Goal: Transaction & Acquisition: Book appointment/travel/reservation

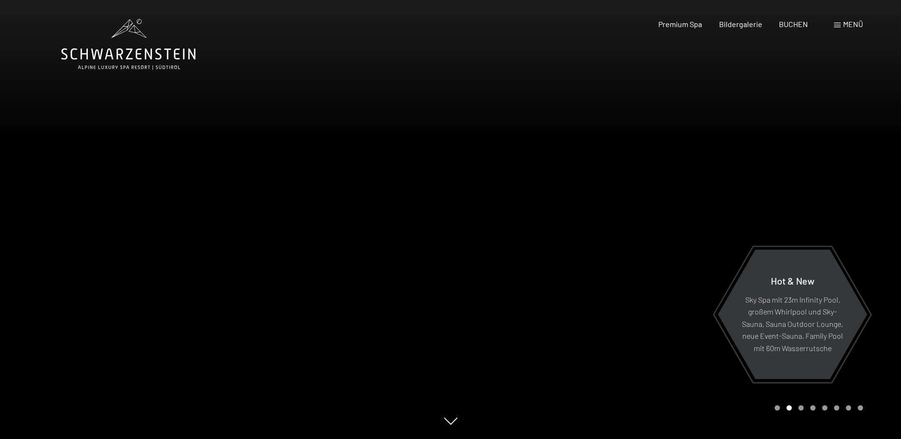
click at [804, 29] on div "Buchen Anfragen Premium Spa Bildergalerie BUCHEN Menü DE IT EN Gutschein Bilder…" at bounding box center [744, 24] width 238 height 10
click at [799, 27] on span "BUCHEN" at bounding box center [793, 22] width 29 height 9
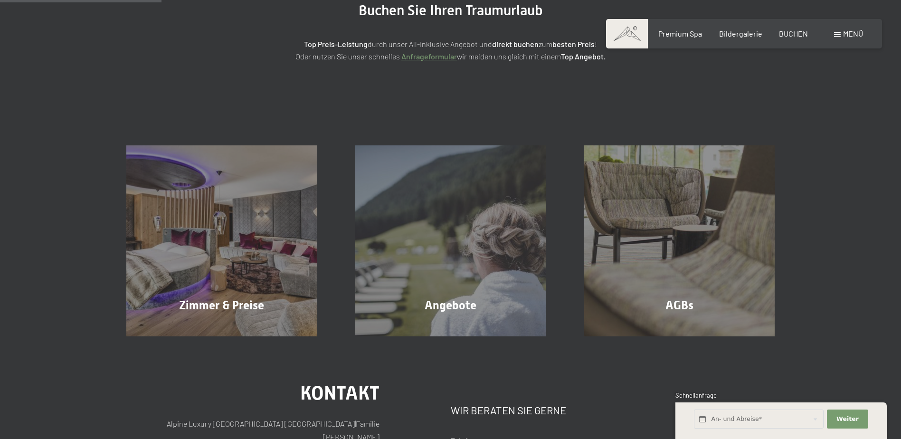
scroll to position [142, 0]
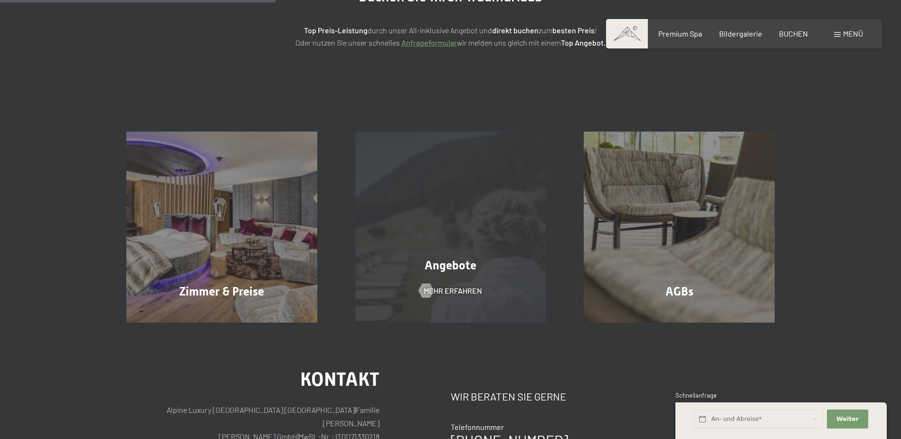
click at [448, 278] on div "Angebote Mehr erfahren" at bounding box center [450, 227] width 229 height 191
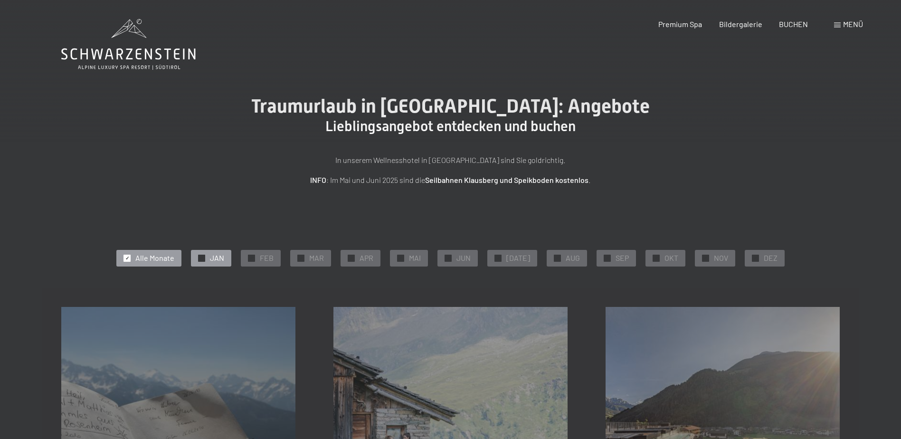
click at [214, 258] on div "✓ JAN" at bounding box center [211, 258] width 40 height 16
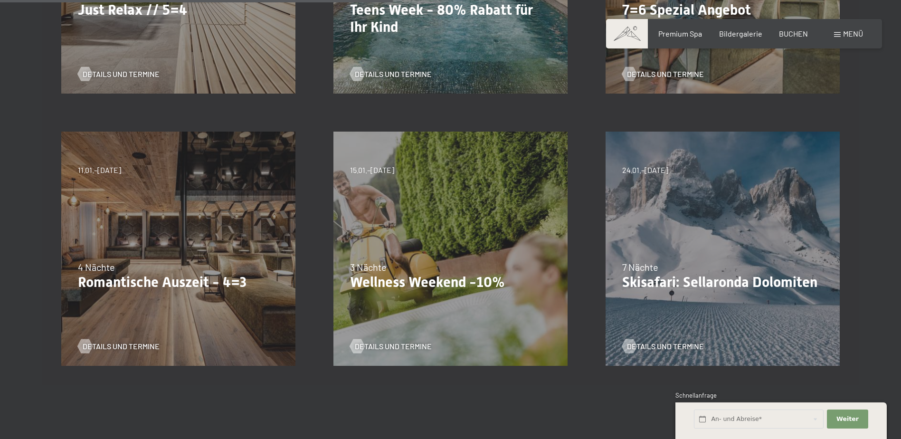
scroll to position [475, 0]
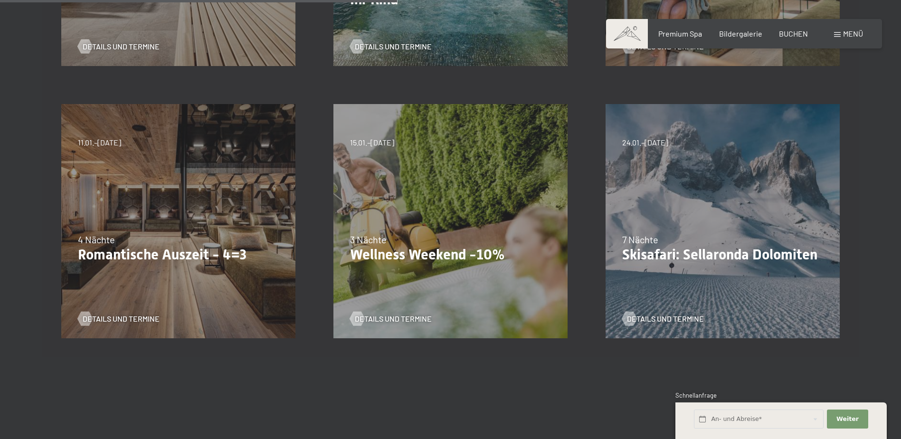
click at [708, 198] on div "24.01.–09.02.2026 7 Nächte Skisafari: Sellaronda Dolomiten Details und Termine" at bounding box center [722, 221] width 272 height 272
click at [642, 314] on span "Details und Termine" at bounding box center [674, 318] width 77 height 10
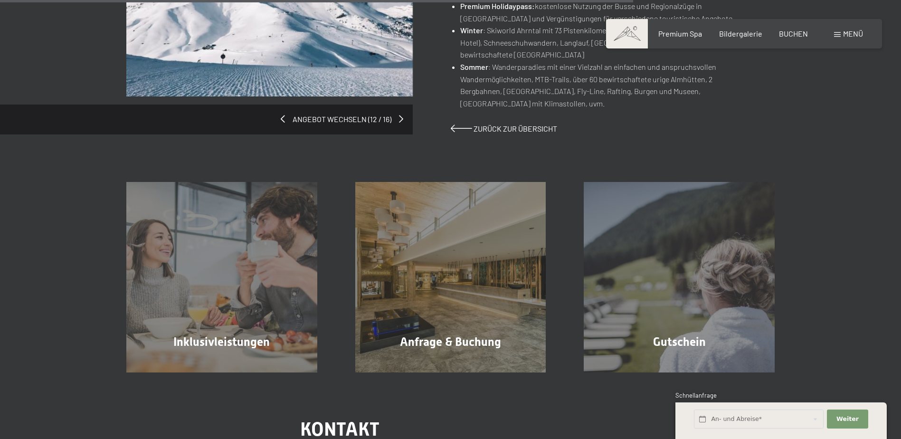
scroll to position [855, 0]
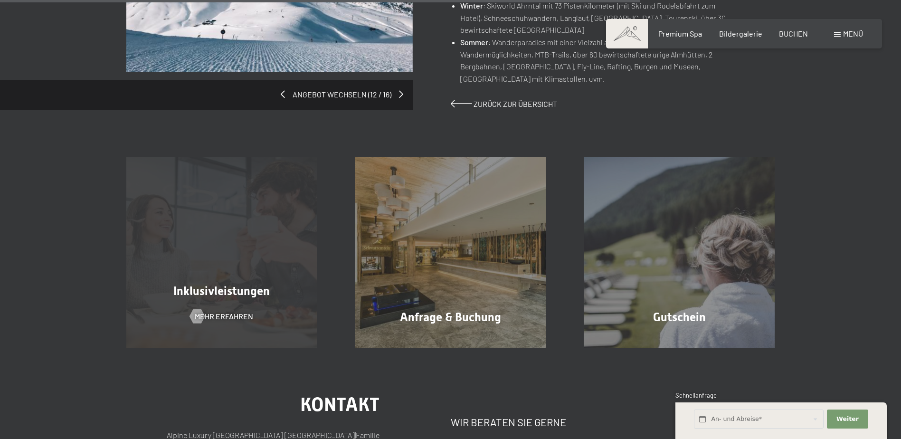
click at [246, 246] on div "Inklusivleistungen Mehr erfahren" at bounding box center [221, 252] width 229 height 191
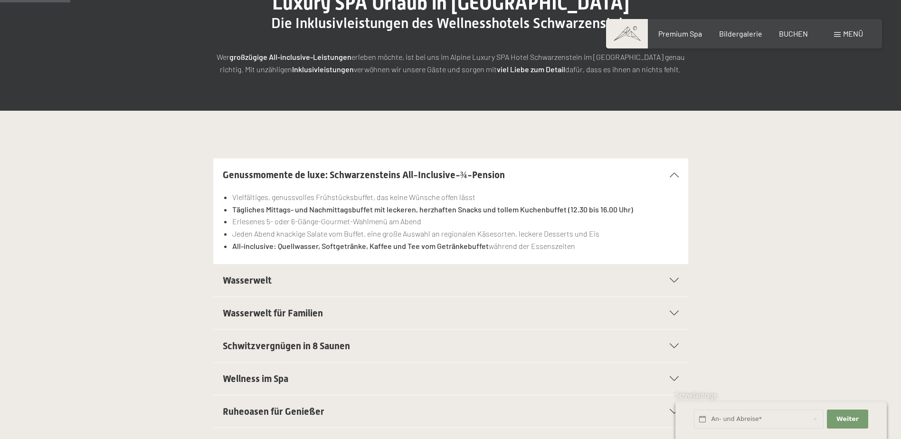
scroll to position [142, 0]
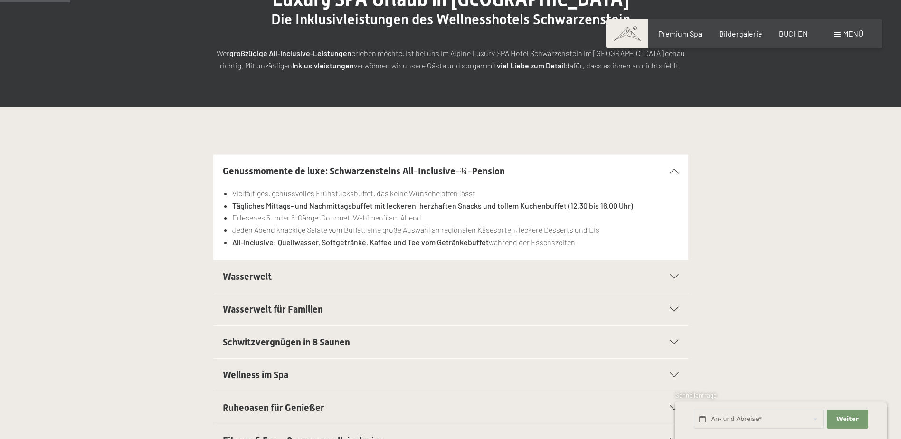
click at [269, 277] on span "Wasserwelt" at bounding box center [247, 276] width 49 height 11
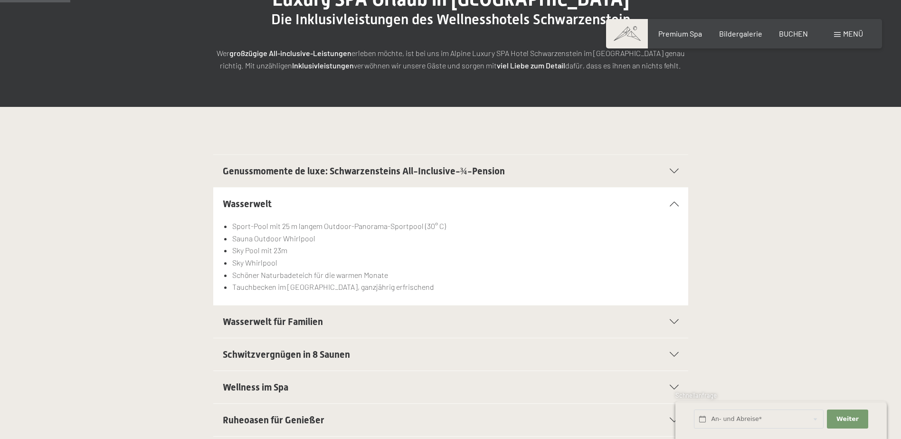
click at [268, 328] on h2 "Wasserwelt für Familien" at bounding box center [428, 321] width 410 height 13
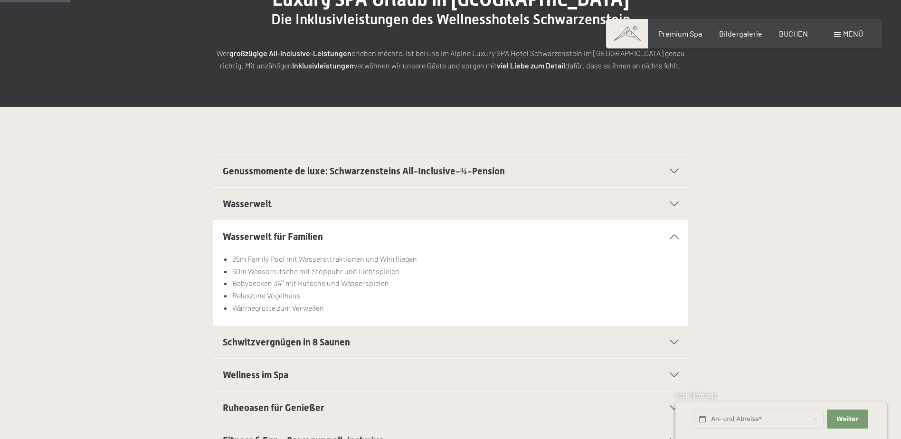
click at [285, 340] on span "Schwitzvergnügen in 8 Saunen" at bounding box center [286, 341] width 127 height 11
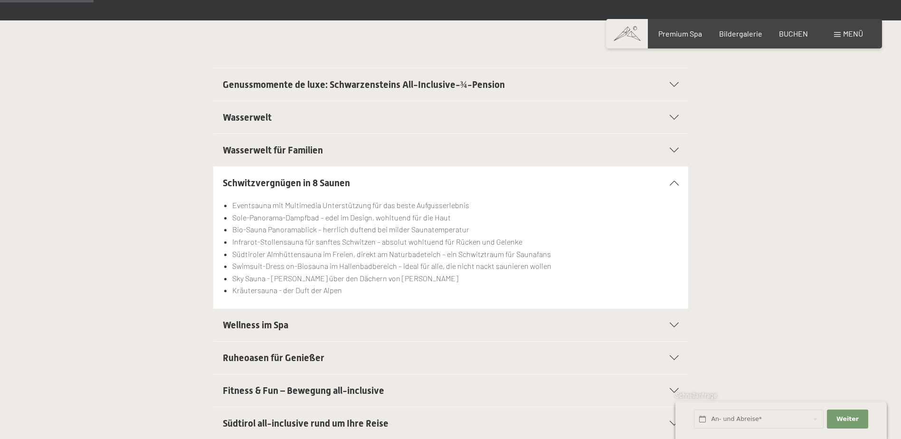
scroll to position [237, 0]
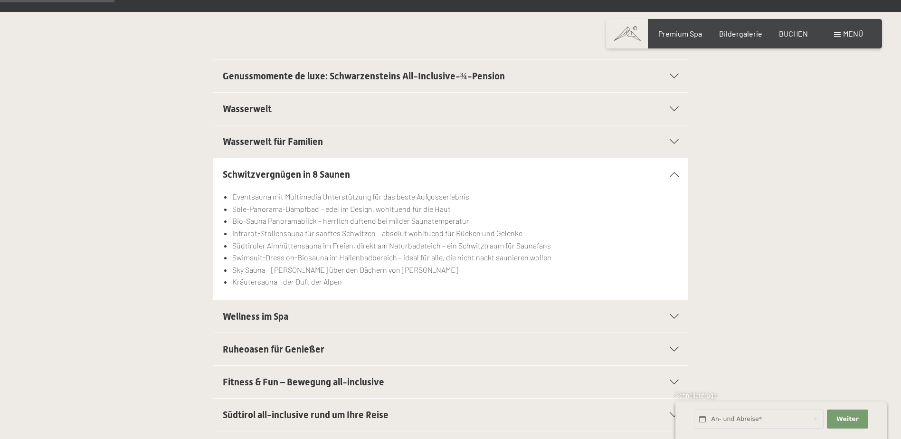
click at [283, 317] on span "Wellness im Spa" at bounding box center [256, 316] width 66 height 11
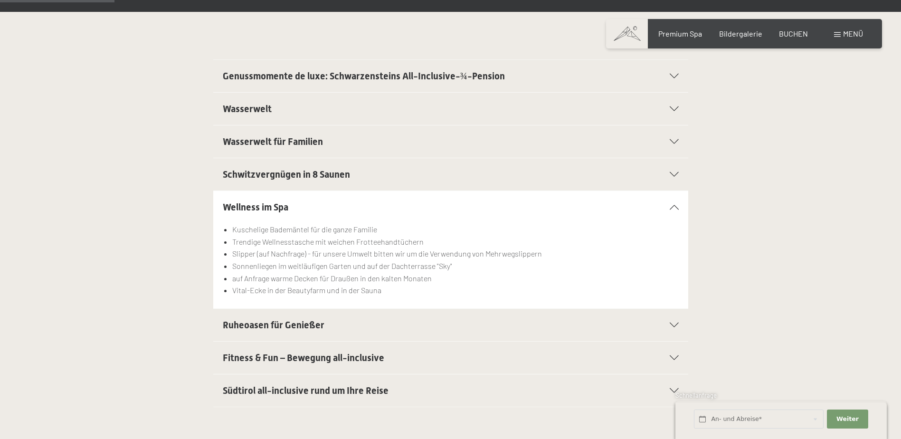
click at [283, 317] on div "Ruheoasen für Genießer" at bounding box center [451, 325] width 456 height 32
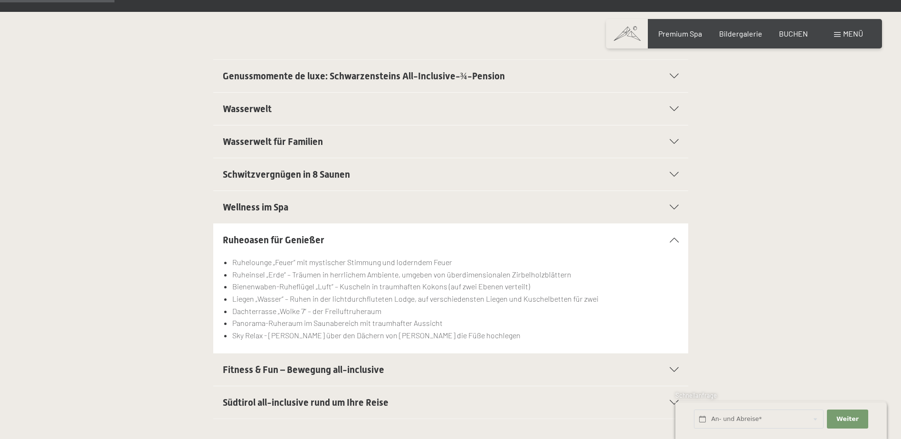
click at [278, 370] on span "Fitness & Fun – Bewegung all-inclusive" at bounding box center [303, 369] width 161 height 11
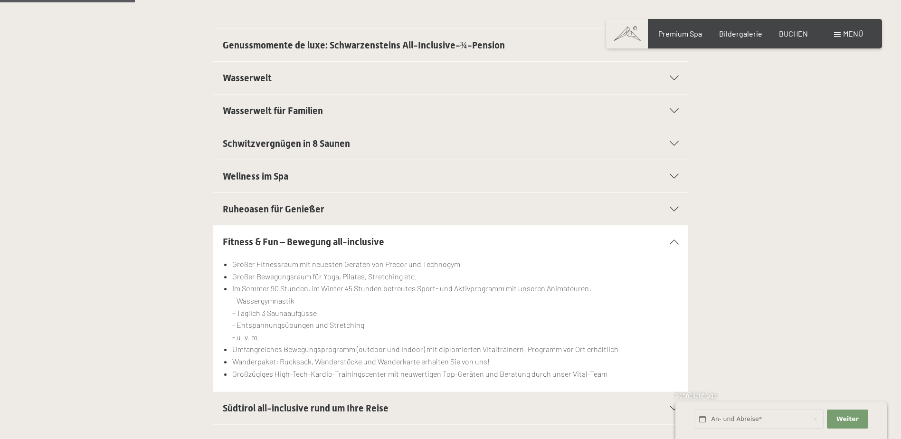
scroll to position [285, 0]
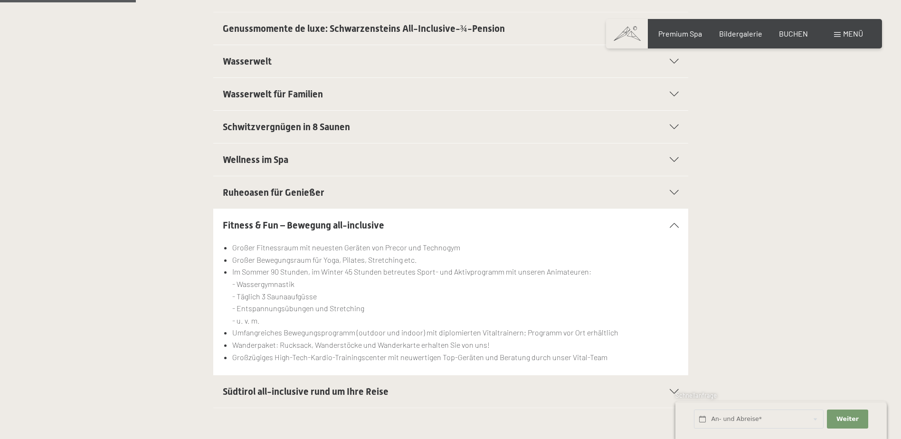
click at [283, 382] on div "Südtirol all-inclusive rund um Ihre Reise" at bounding box center [451, 391] width 456 height 32
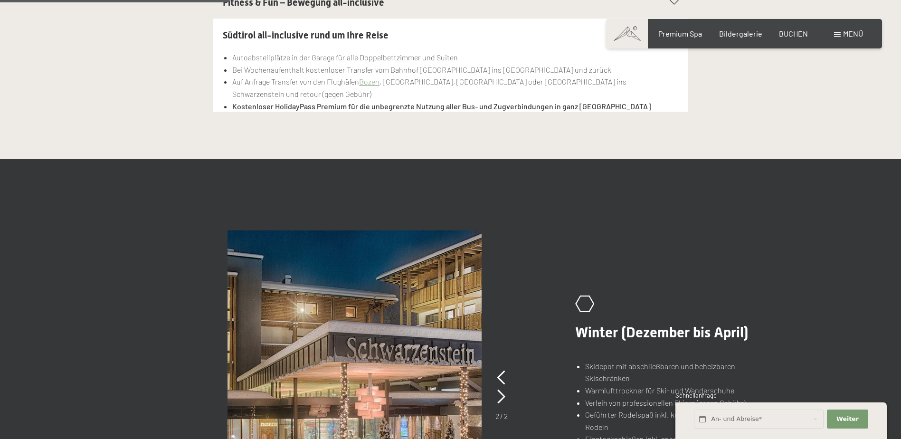
scroll to position [665, 0]
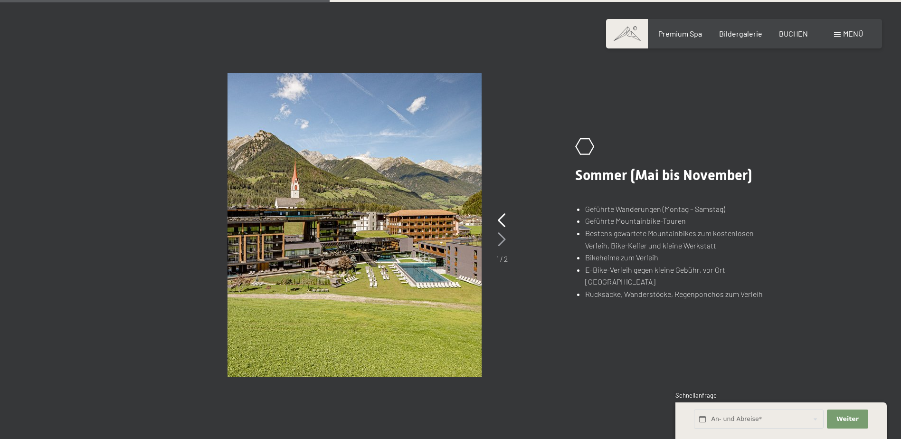
click at [501, 239] on icon at bounding box center [502, 239] width 8 height 14
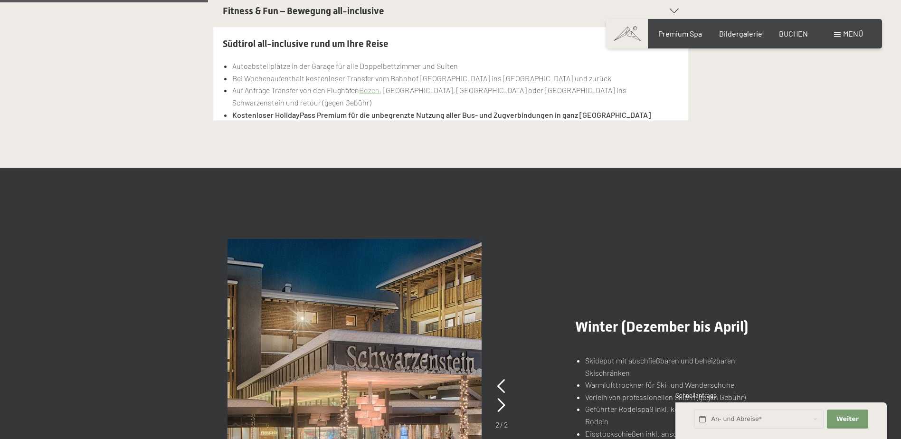
scroll to position [427, 0]
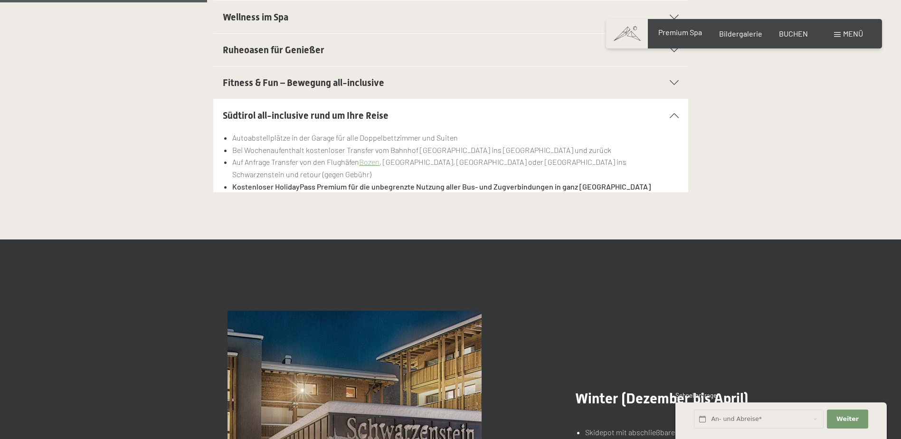
click at [666, 35] on span "Premium Spa" at bounding box center [680, 32] width 44 height 9
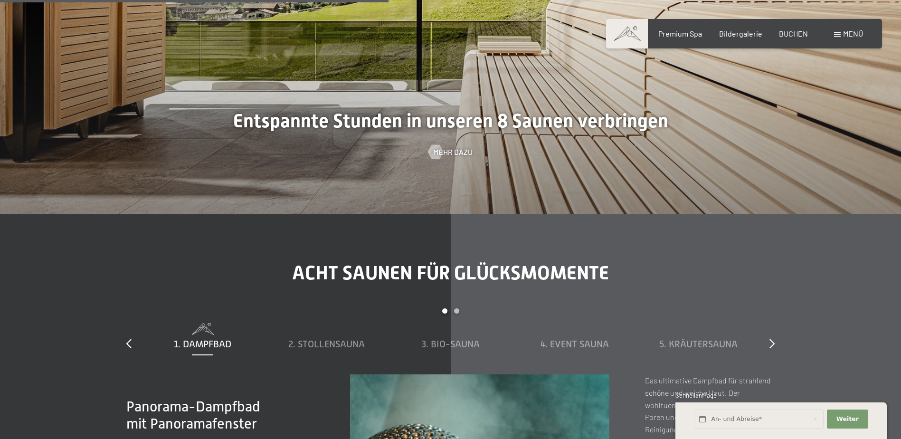
scroll to position [3039, 0]
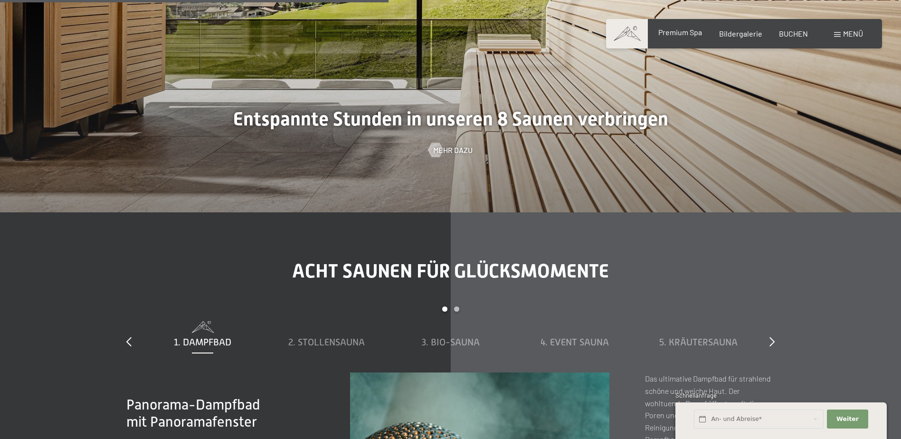
click at [671, 31] on span "Premium Spa" at bounding box center [680, 32] width 44 height 9
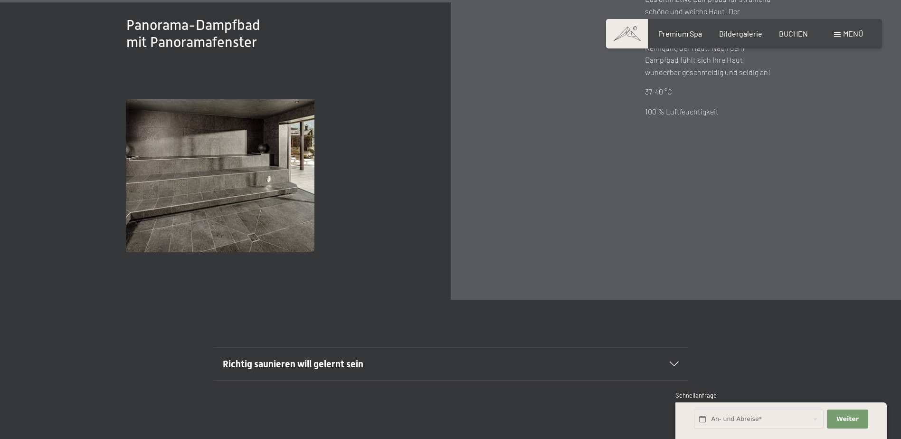
scroll to position [3182, 0]
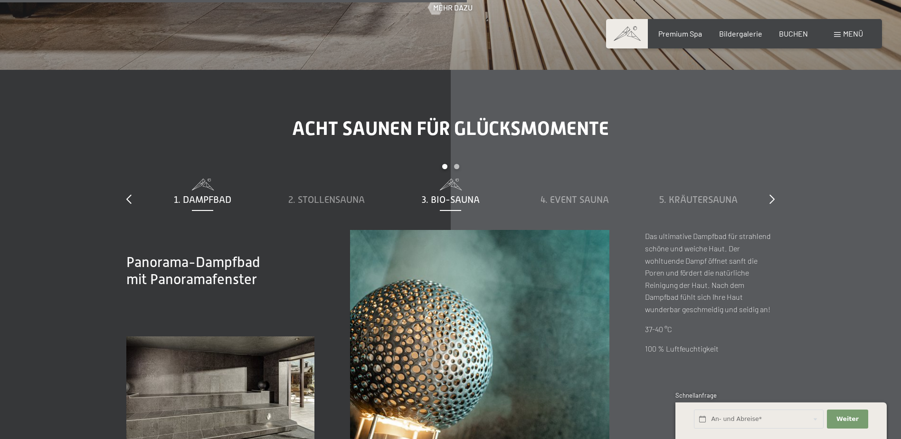
click at [460, 197] on span "3. Bio-Sauna" at bounding box center [451, 199] width 58 height 10
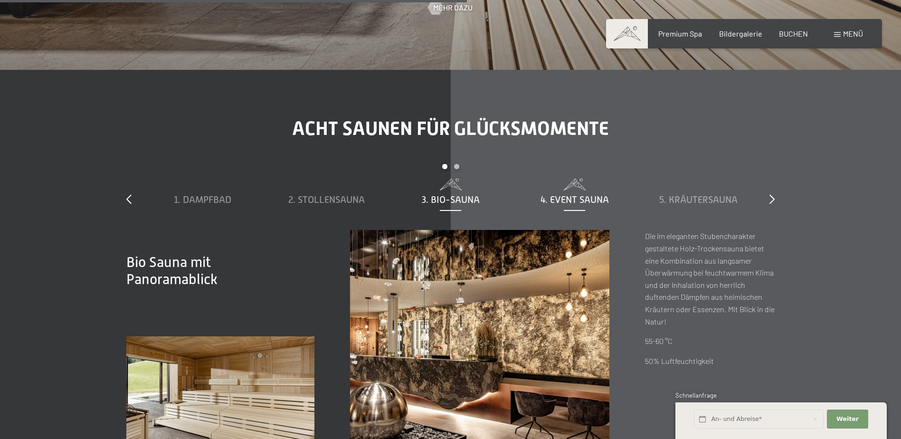
click at [538, 196] on div "4. Event Sauna" at bounding box center [574, 199] width 114 height 13
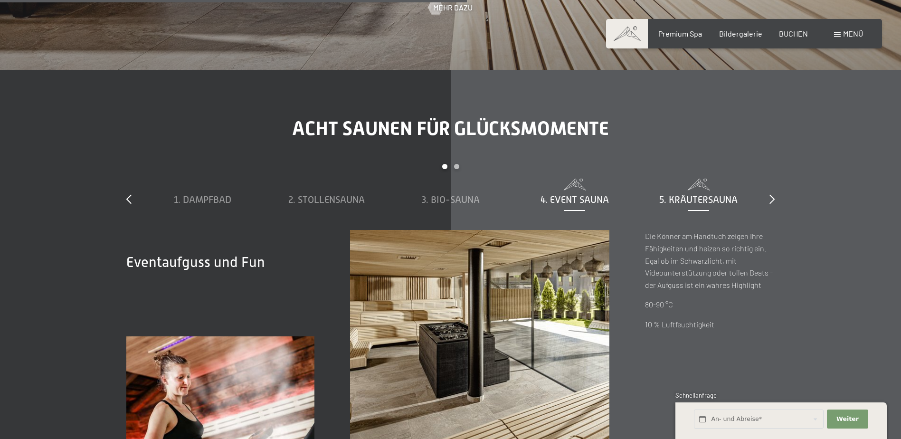
click at [649, 195] on div "5. Kräutersauna" at bounding box center [698, 199] width 114 height 13
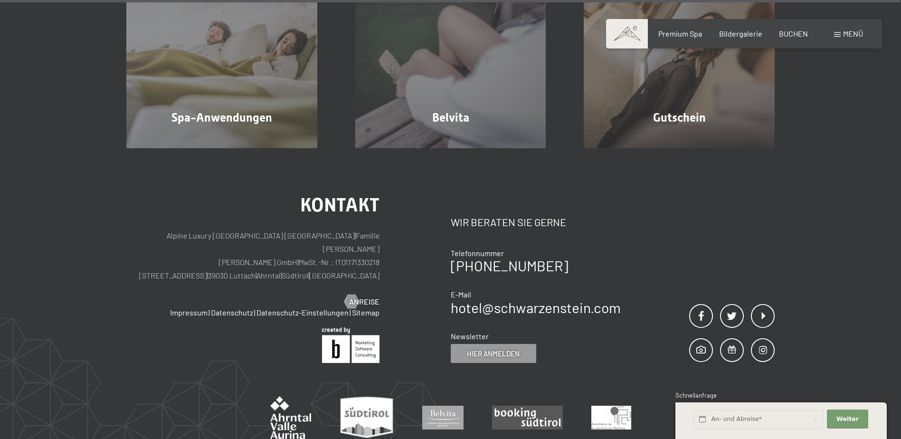
scroll to position [6088, 0]
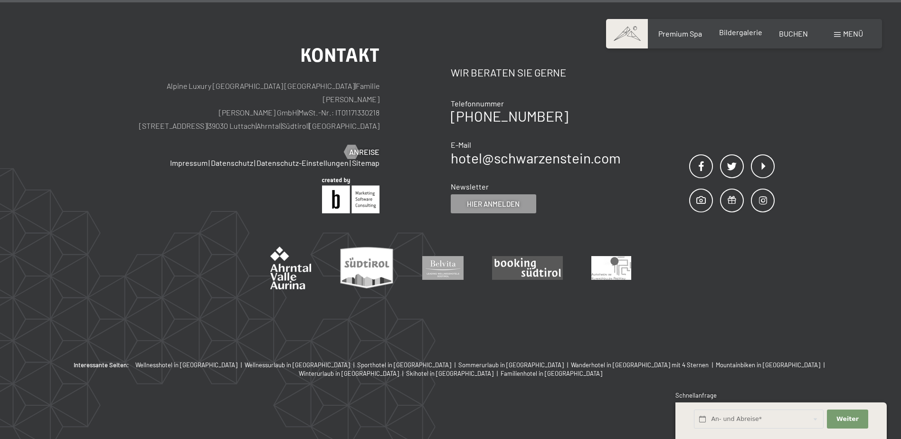
click at [728, 31] on span "Bildergalerie" at bounding box center [740, 32] width 43 height 9
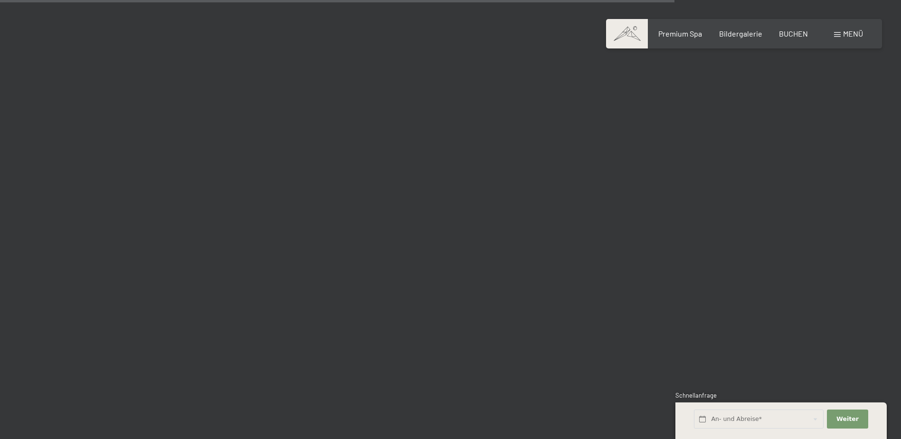
scroll to position [9260, 0]
